Goal: Navigation & Orientation: Find specific page/section

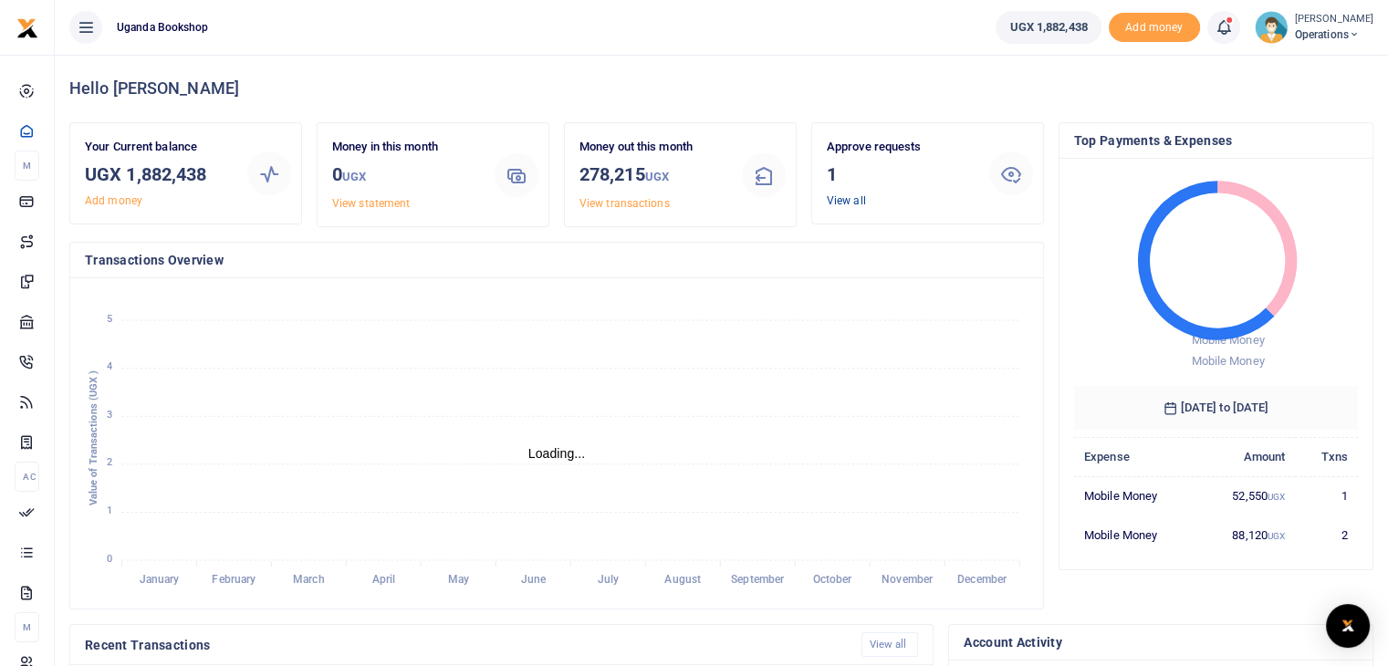
scroll to position [15, 15]
click at [855, 202] on link "View all" at bounding box center [846, 200] width 39 height 13
click at [407, 44] on ul "Uganda bookshop" at bounding box center [518, 27] width 926 height 55
